Goal: Navigation & Orientation: Find specific page/section

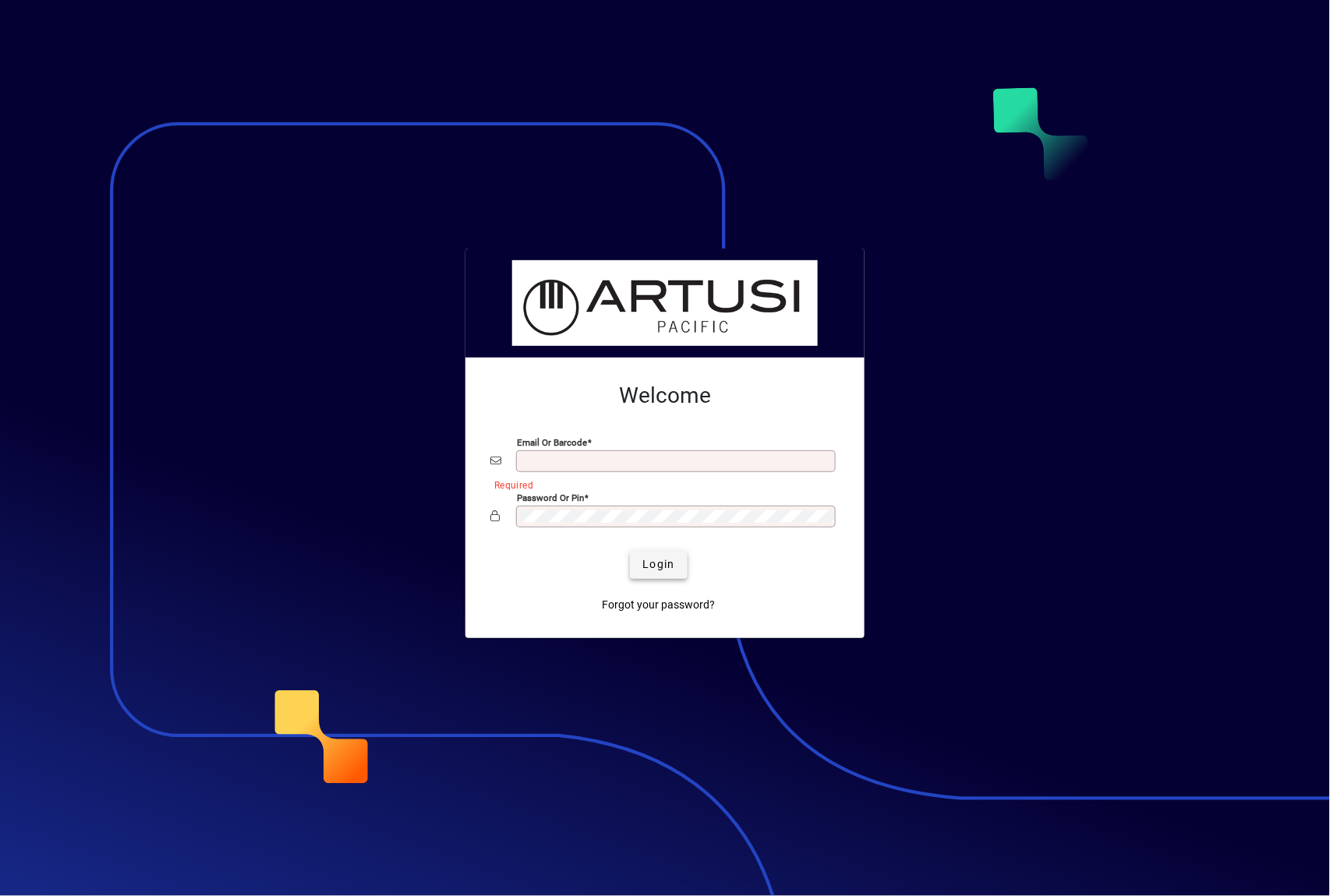
type input "**********"
click at [652, 557] on span "Login" at bounding box center [658, 565] width 32 height 16
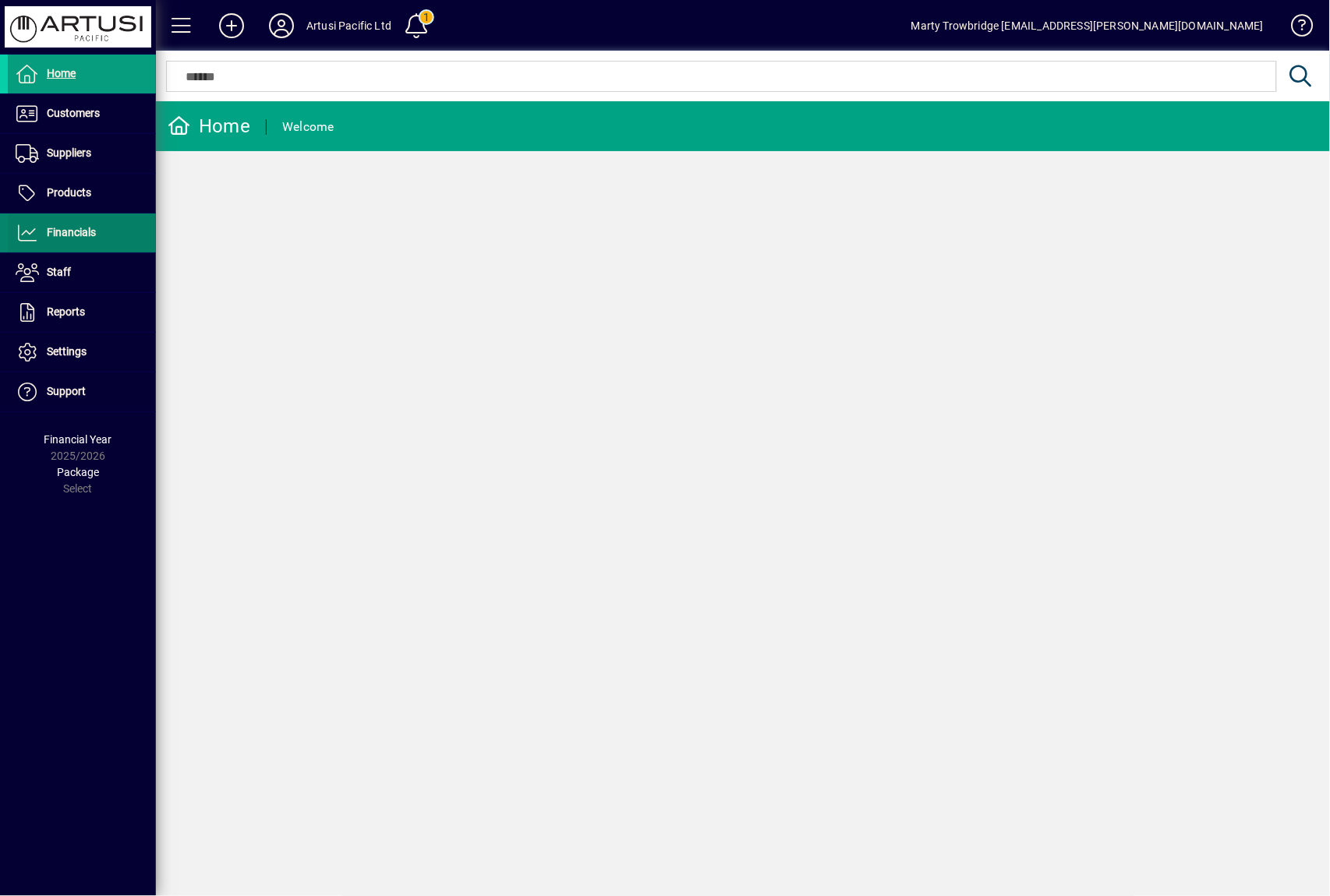
click at [82, 246] on span at bounding box center [82, 233] width 148 height 38
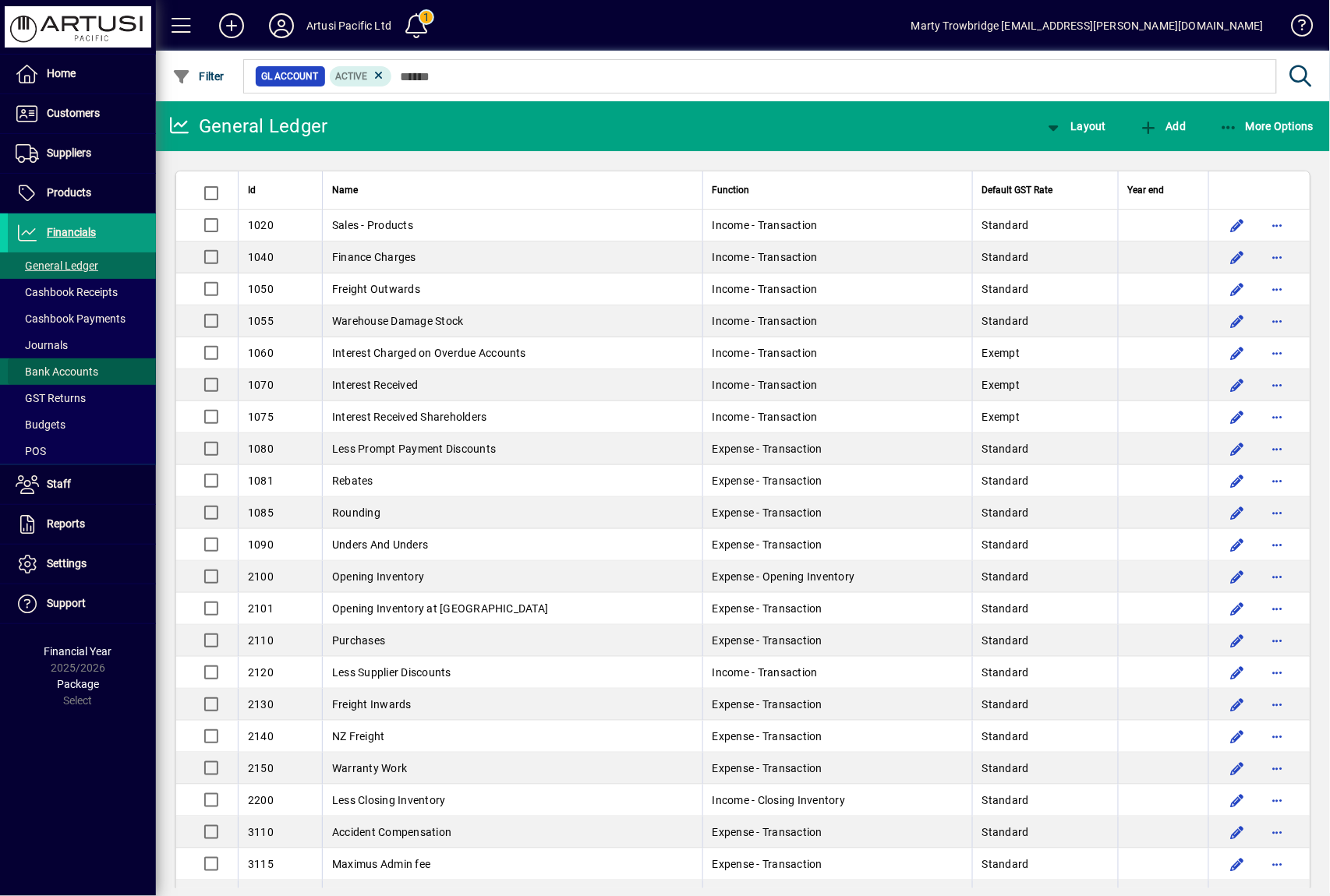
click at [88, 362] on span at bounding box center [82, 372] width 148 height 38
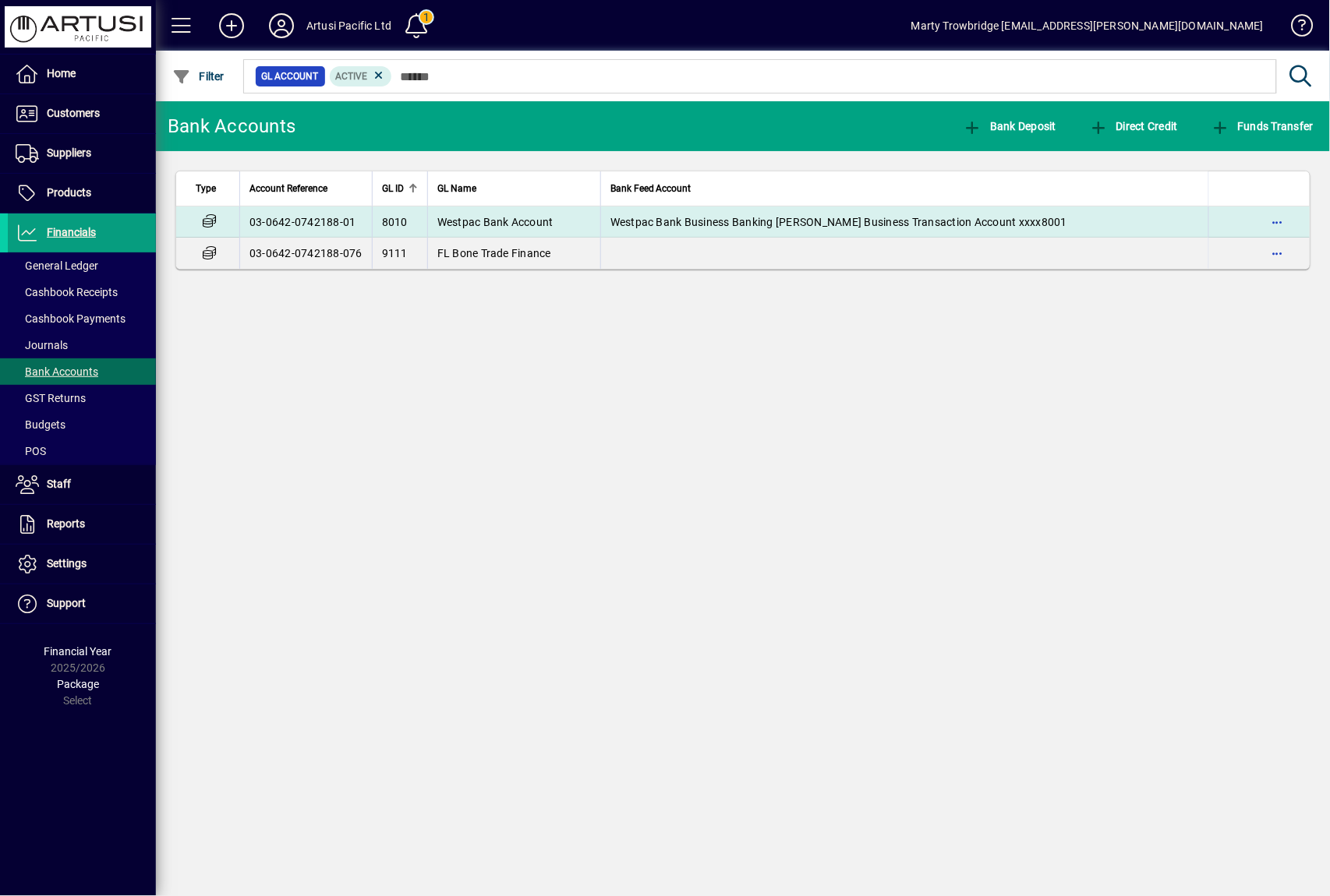
click at [761, 220] on span "Westpac Bank Business Banking [PERSON_NAME] Business Transaction Account xxxx80…" at bounding box center [838, 222] width 457 height 12
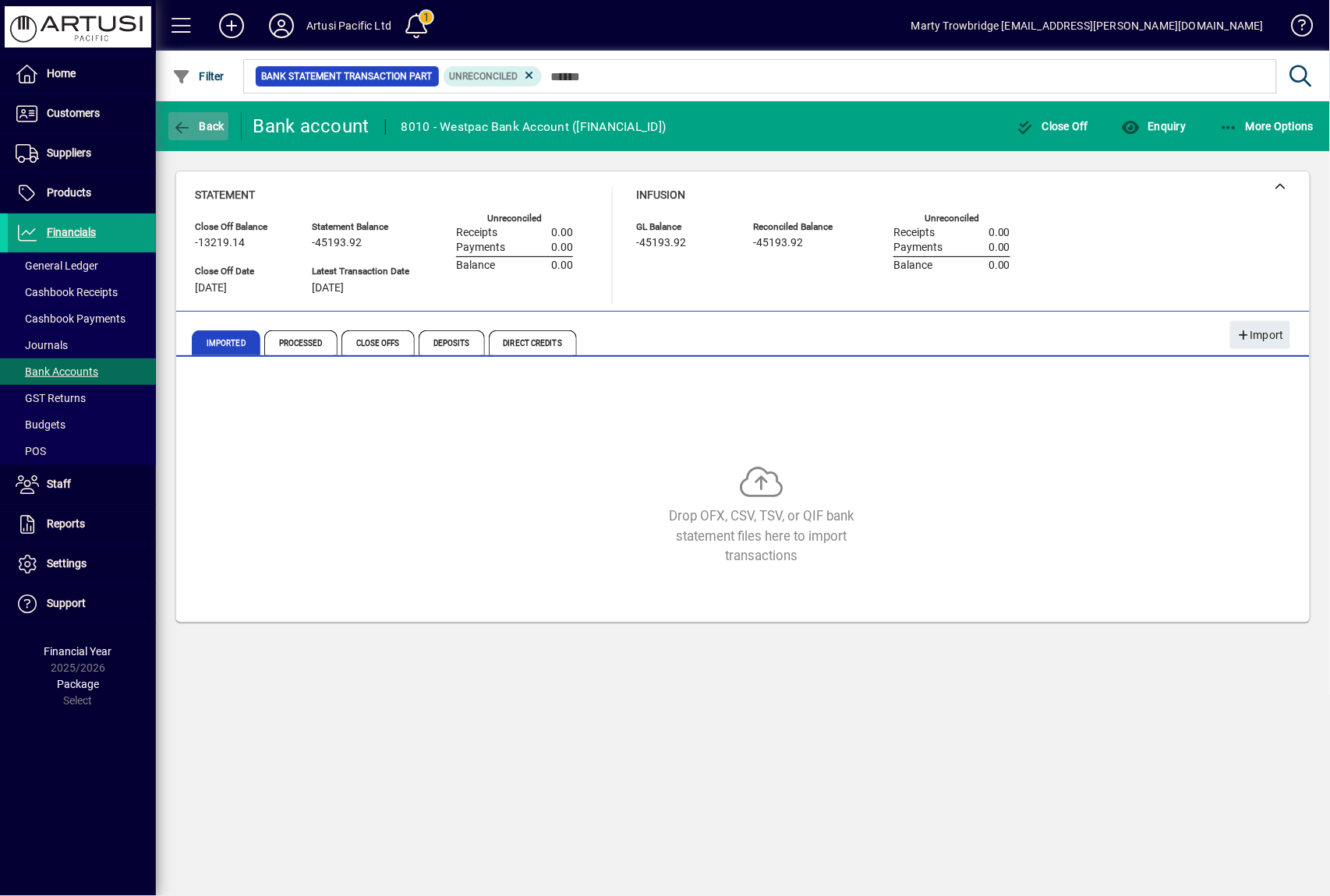
click at [204, 121] on span "Back" at bounding box center [198, 126] width 52 height 12
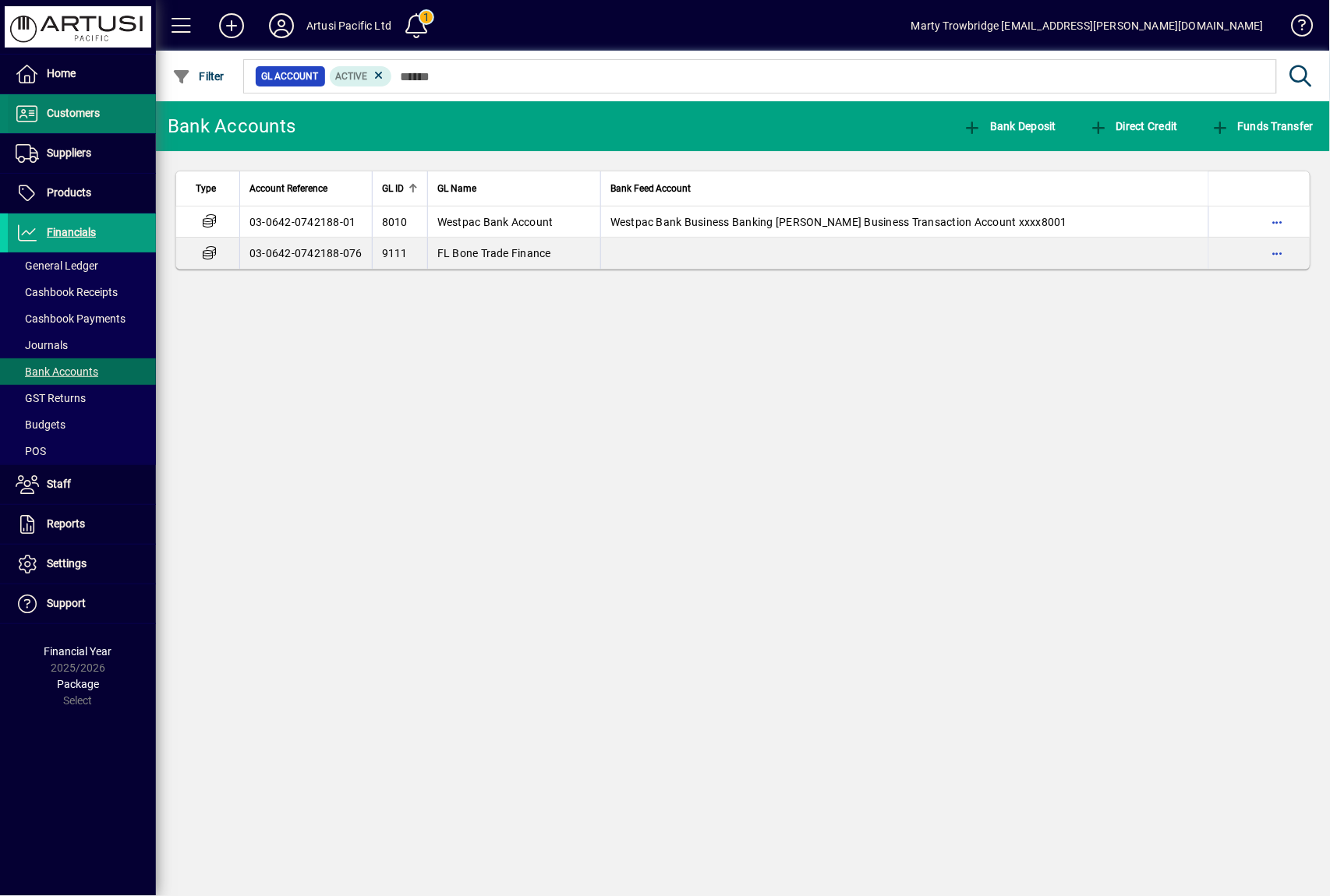
click at [104, 116] on span at bounding box center [82, 114] width 148 height 38
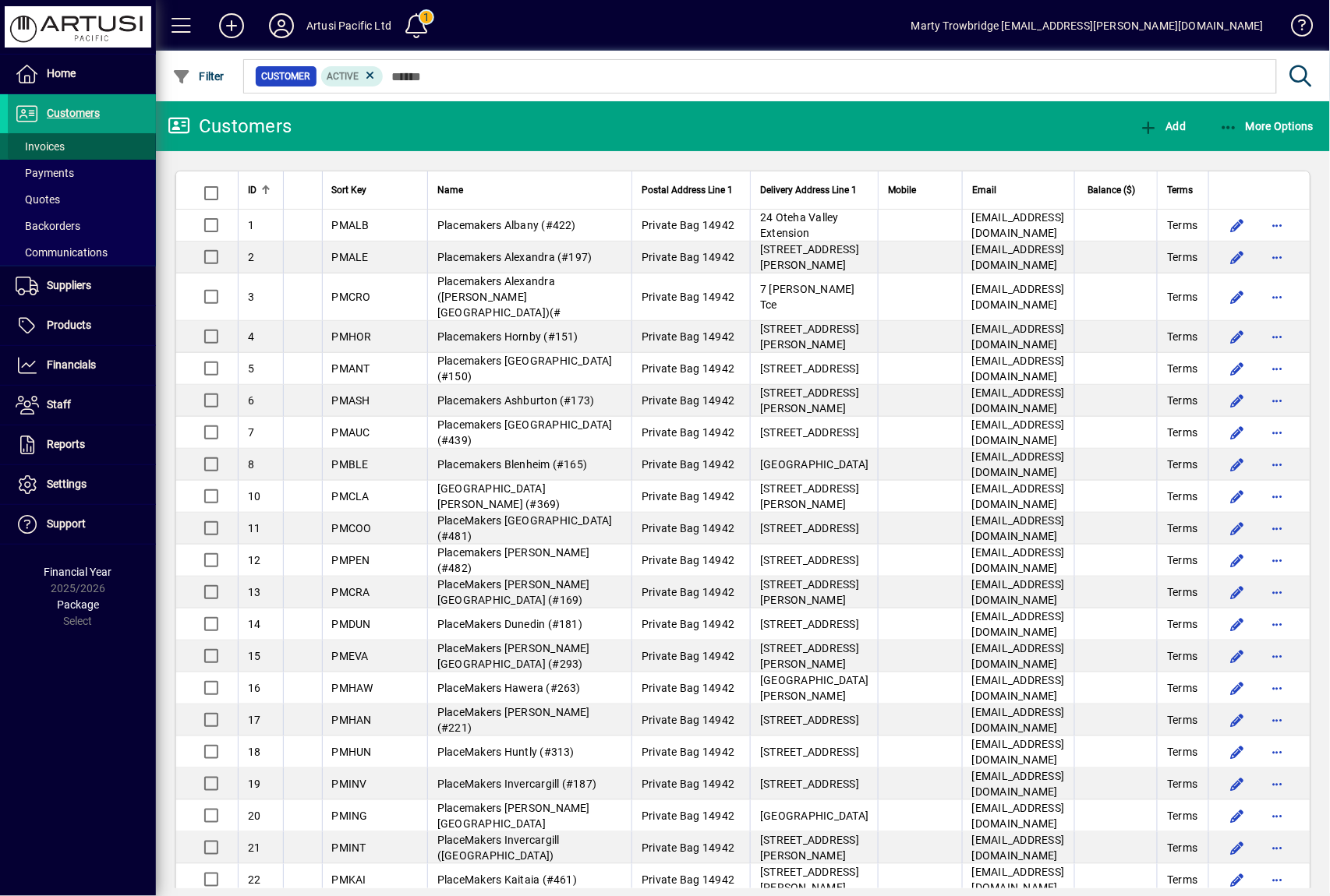
click at [77, 148] on span at bounding box center [82, 147] width 148 height 38
